Goal: Information Seeking & Learning: Learn about a topic

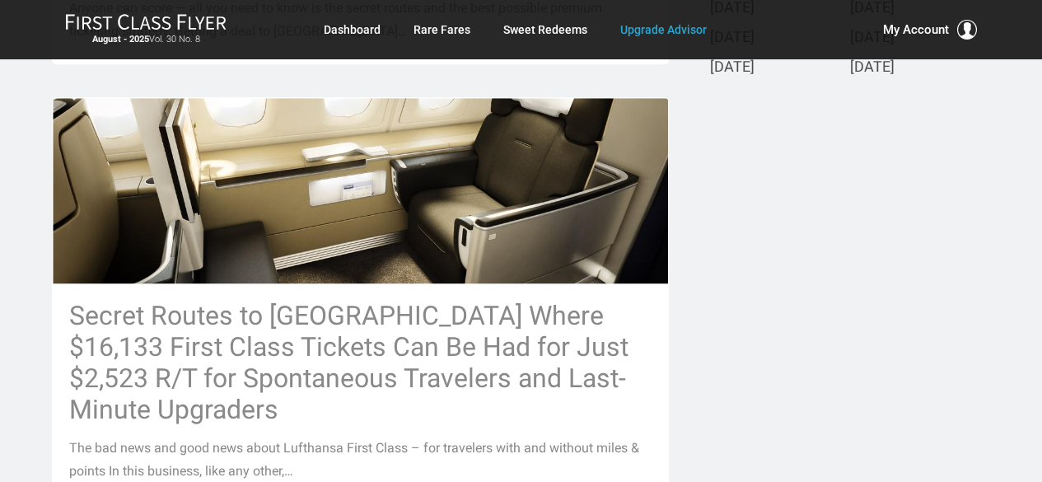
scroll to position [843, 0]
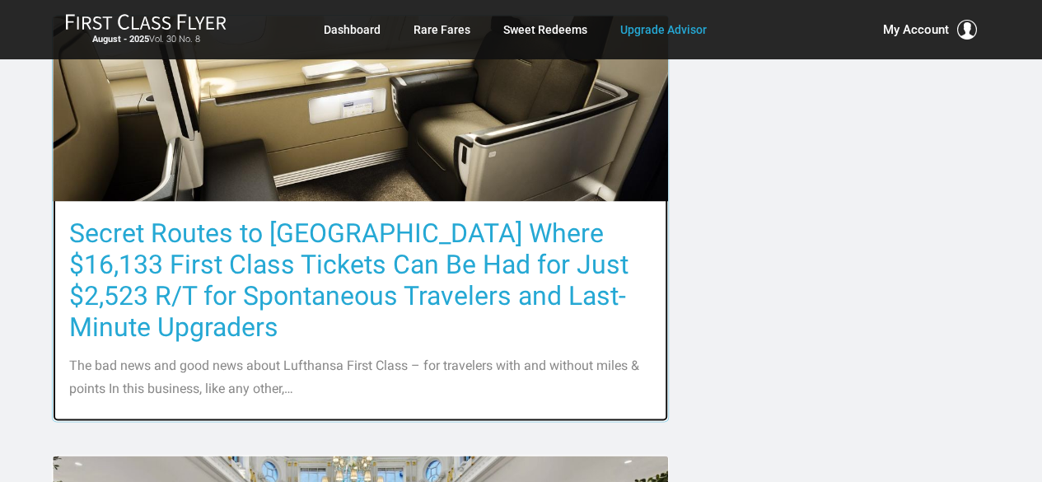
click at [325, 264] on h3 "Secret Routes to [GEOGRAPHIC_DATA] Where $16,133 First Class Tickets Can Be Had…" at bounding box center [360, 279] width 582 height 125
click at [328, 274] on h3 "Secret Routes to [GEOGRAPHIC_DATA] Where $16,133 First Class Tickets Can Be Had…" at bounding box center [360, 279] width 582 height 125
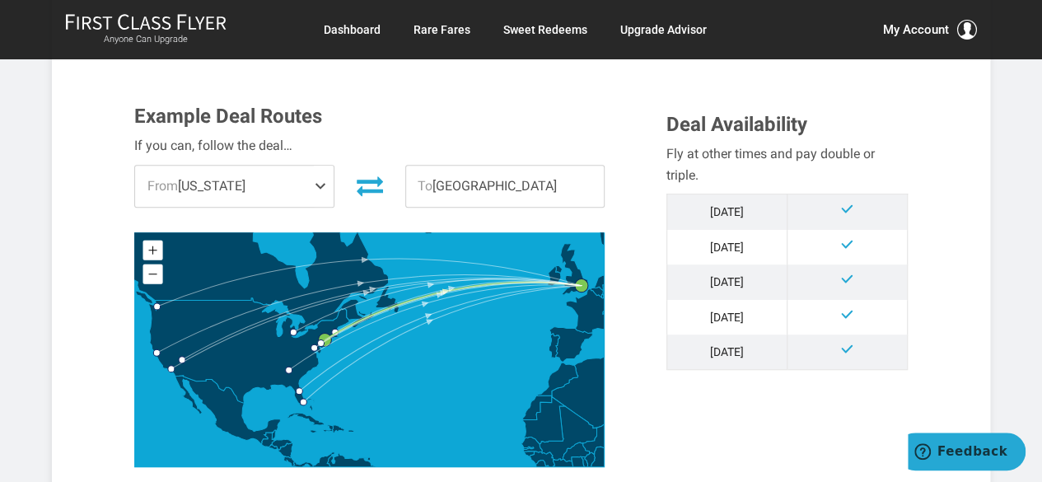
scroll to position [412, 0]
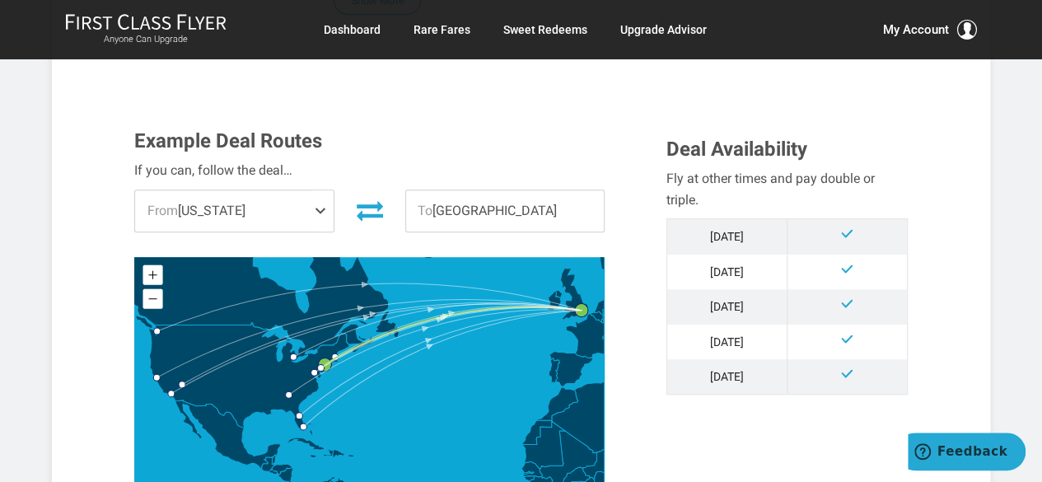
click at [262, 207] on span "From New York" at bounding box center [234, 210] width 198 height 41
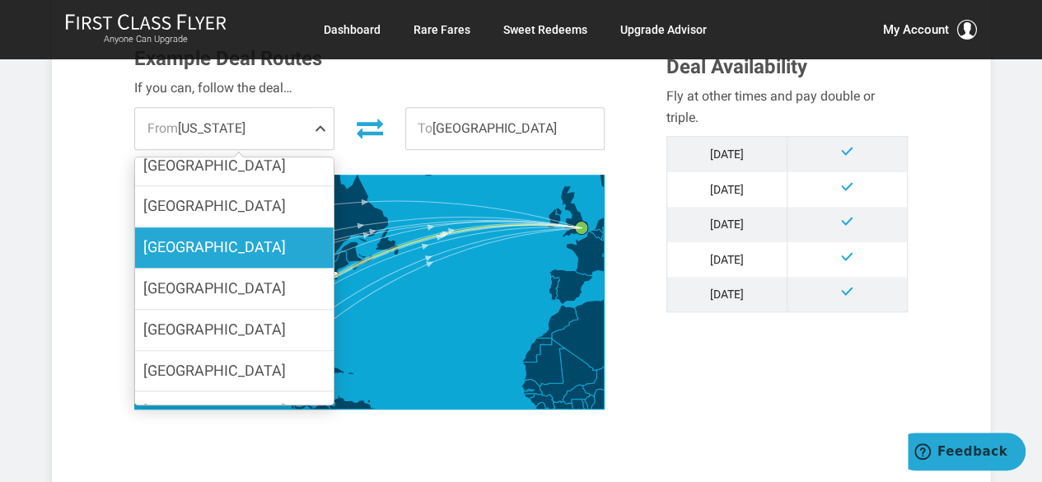
scroll to position [158, 0]
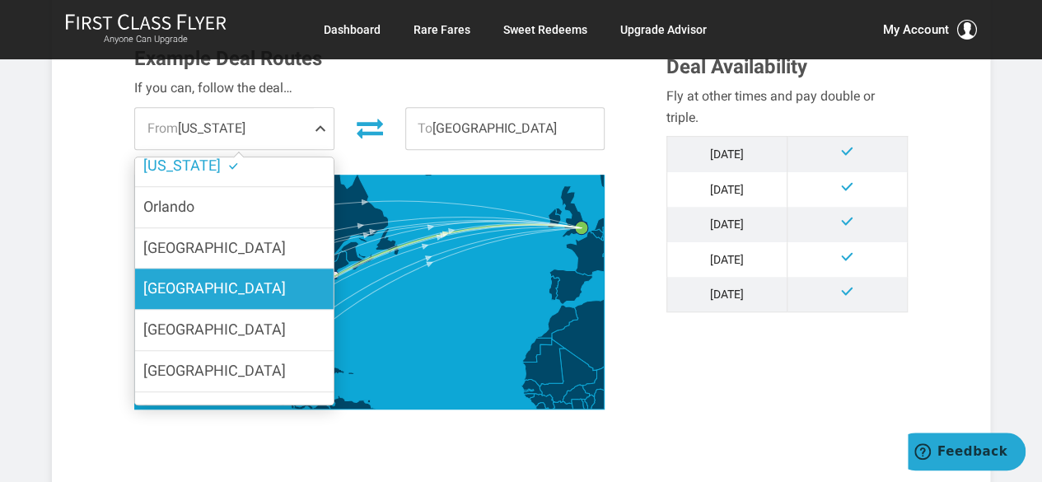
click at [207, 268] on label "Miami" at bounding box center [234, 288] width 198 height 40
click at [0, 0] on input "Miami" at bounding box center [0, 0] width 0 height 0
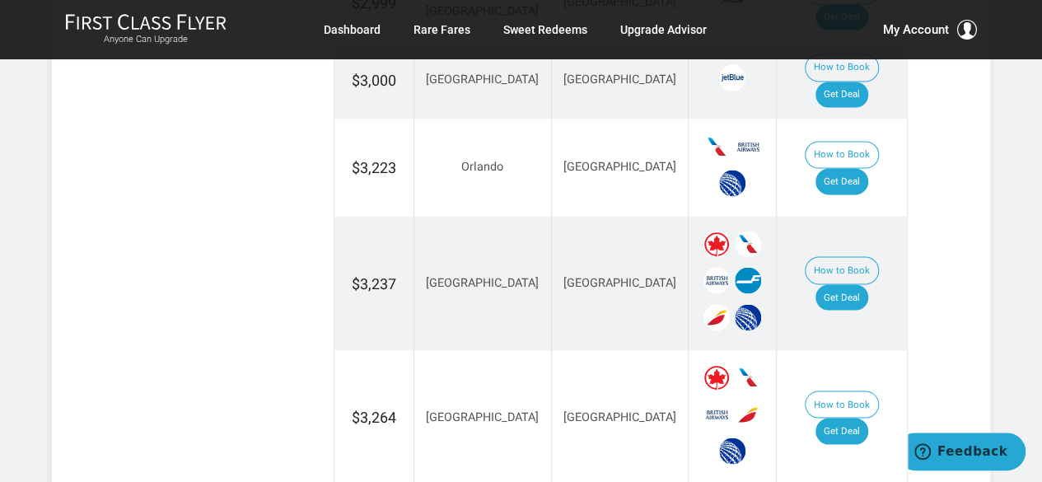
scroll to position [1400, 0]
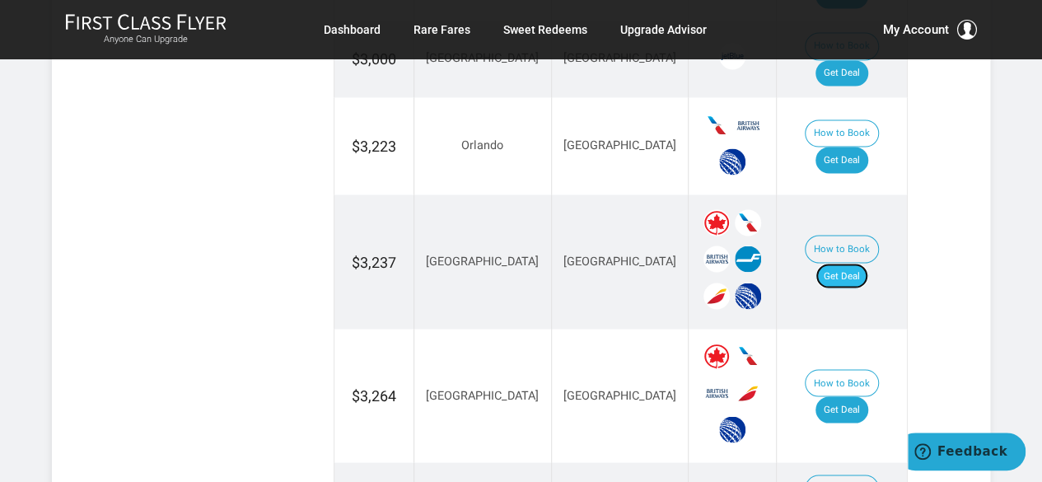
click at [850, 263] on link "Get Deal" at bounding box center [841, 276] width 53 height 26
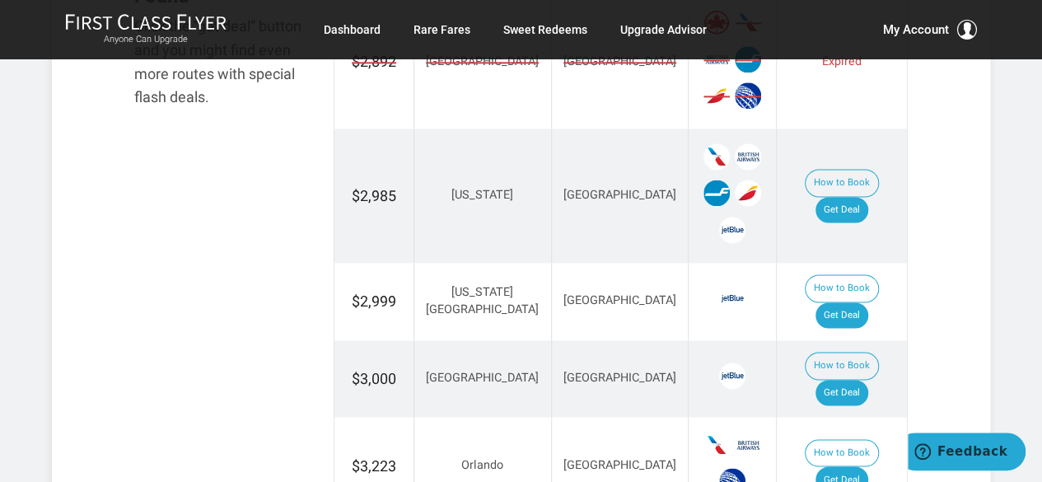
scroll to position [988, 0]
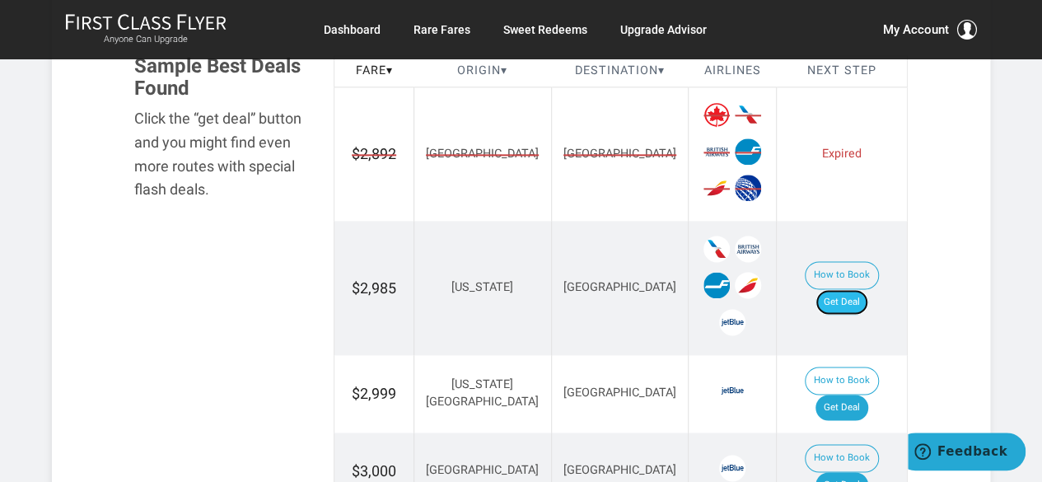
click at [862, 289] on link "Get Deal" at bounding box center [841, 302] width 53 height 26
